Goal: Task Accomplishment & Management: Use online tool/utility

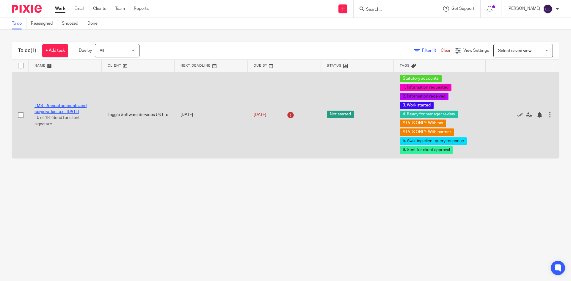
click at [68, 107] on link "FMS - Annual accounts and corporation tax - [DATE]" at bounding box center [60, 109] width 52 height 10
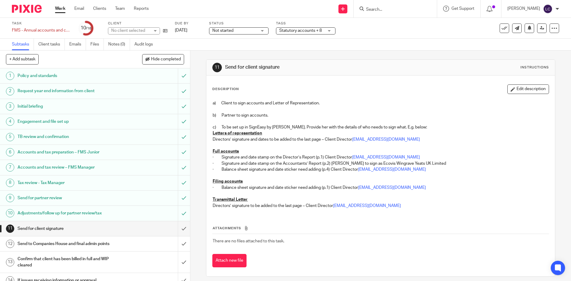
scroll to position [4, 0]
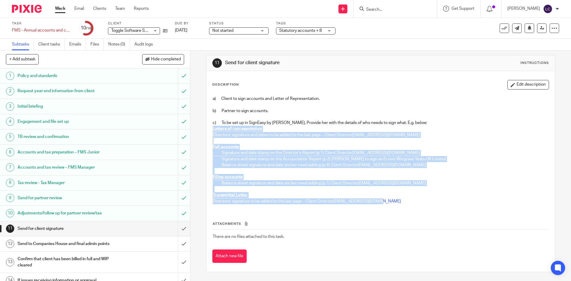
drag, startPoint x: 382, startPoint y: 200, endPoint x: 207, endPoint y: 128, distance: 188.6
click at [207, 128] on div "Description Edit description a) Client to sign accounts and Letter of Represent…" at bounding box center [380, 171] width 348 height 201
copy div "Letters of representation Directors’ signature and dates to be added to the las…"
